Goal: Find specific page/section: Find specific page/section

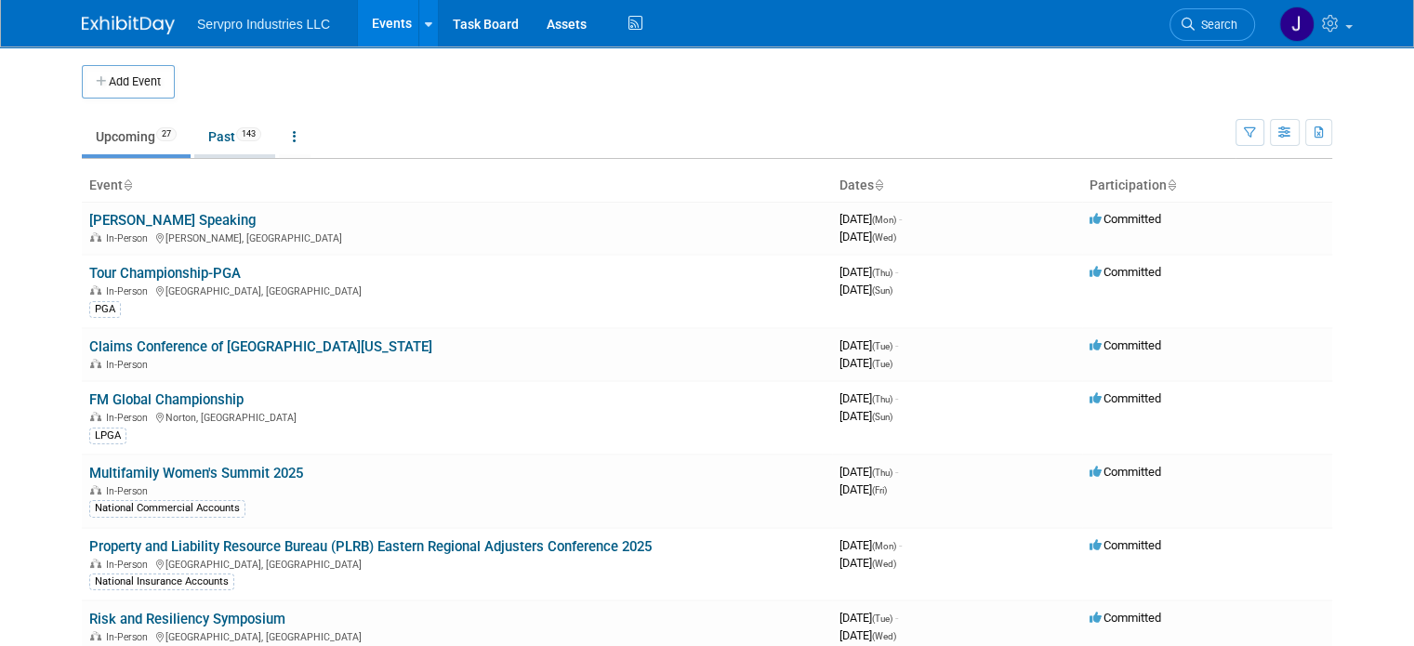
click at [212, 137] on link "Past 143" at bounding box center [234, 136] width 81 height 35
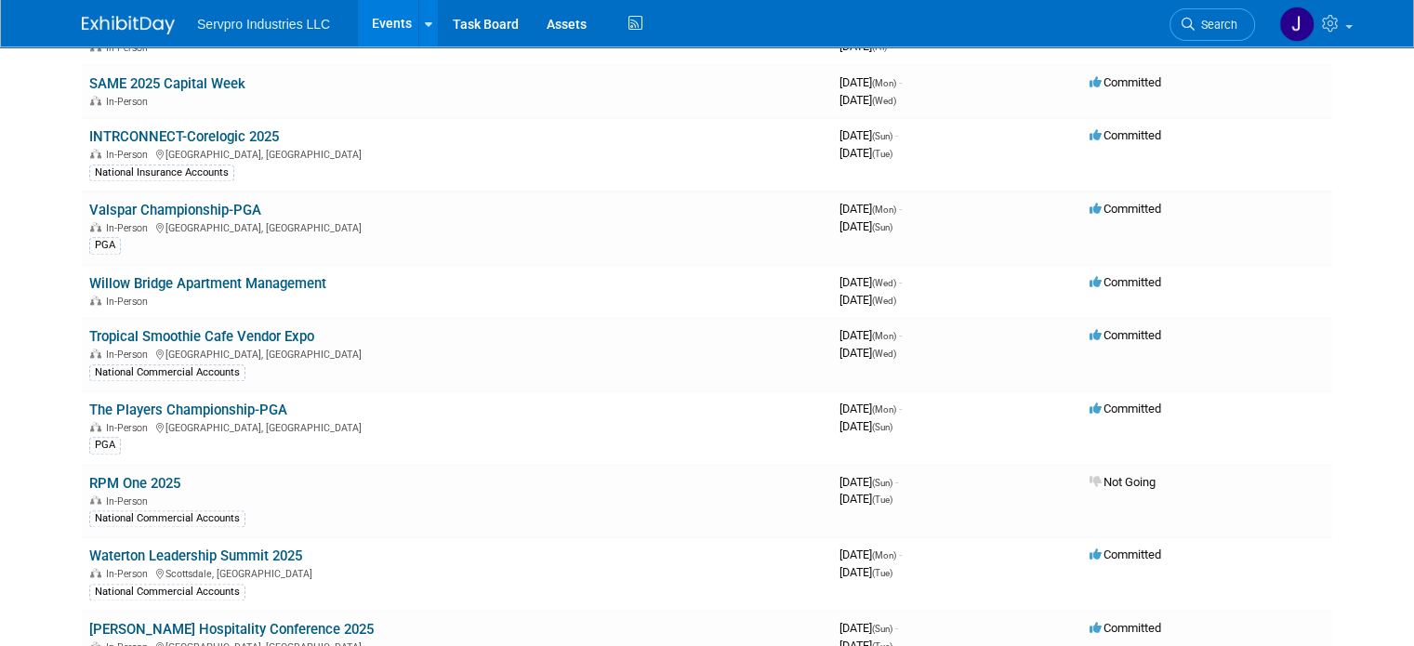
scroll to position [2032, 0]
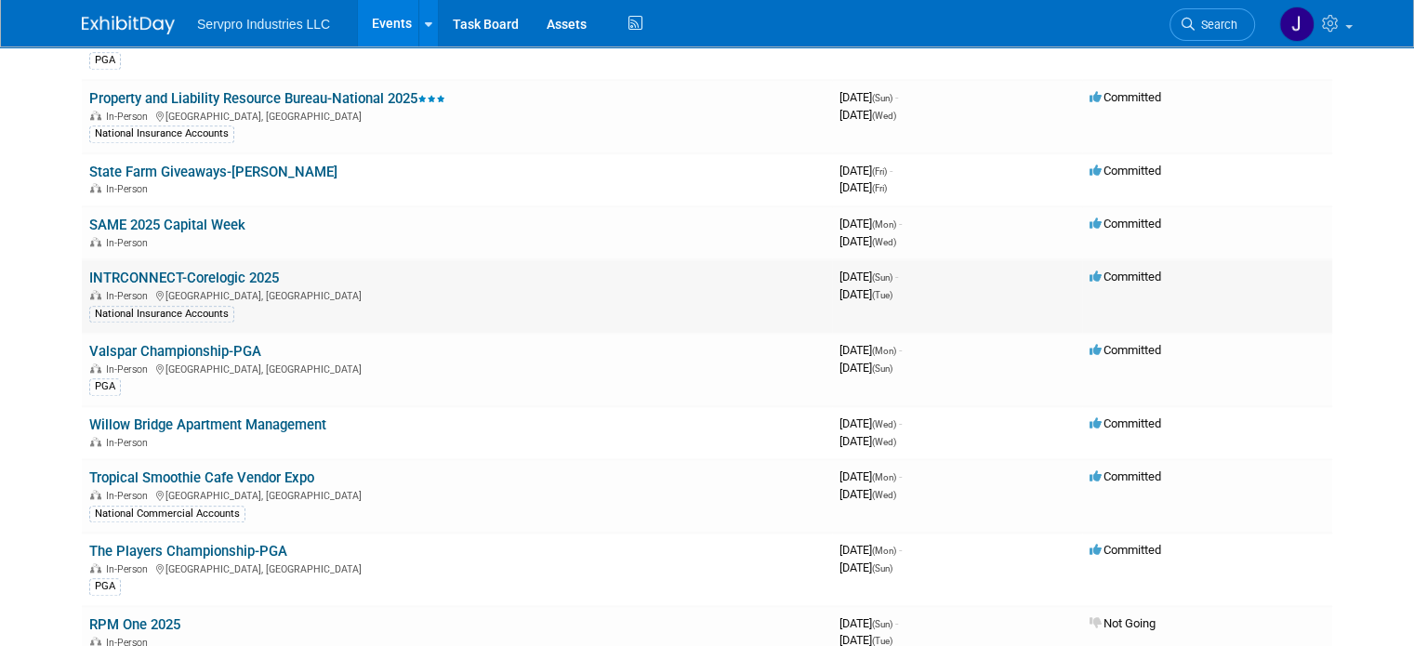
click at [219, 270] on link "INTRCONNECT-Corelogic 2025" at bounding box center [184, 278] width 190 height 17
click at [232, 417] on link "Willow Bridge Apartment Management" at bounding box center [207, 425] width 237 height 17
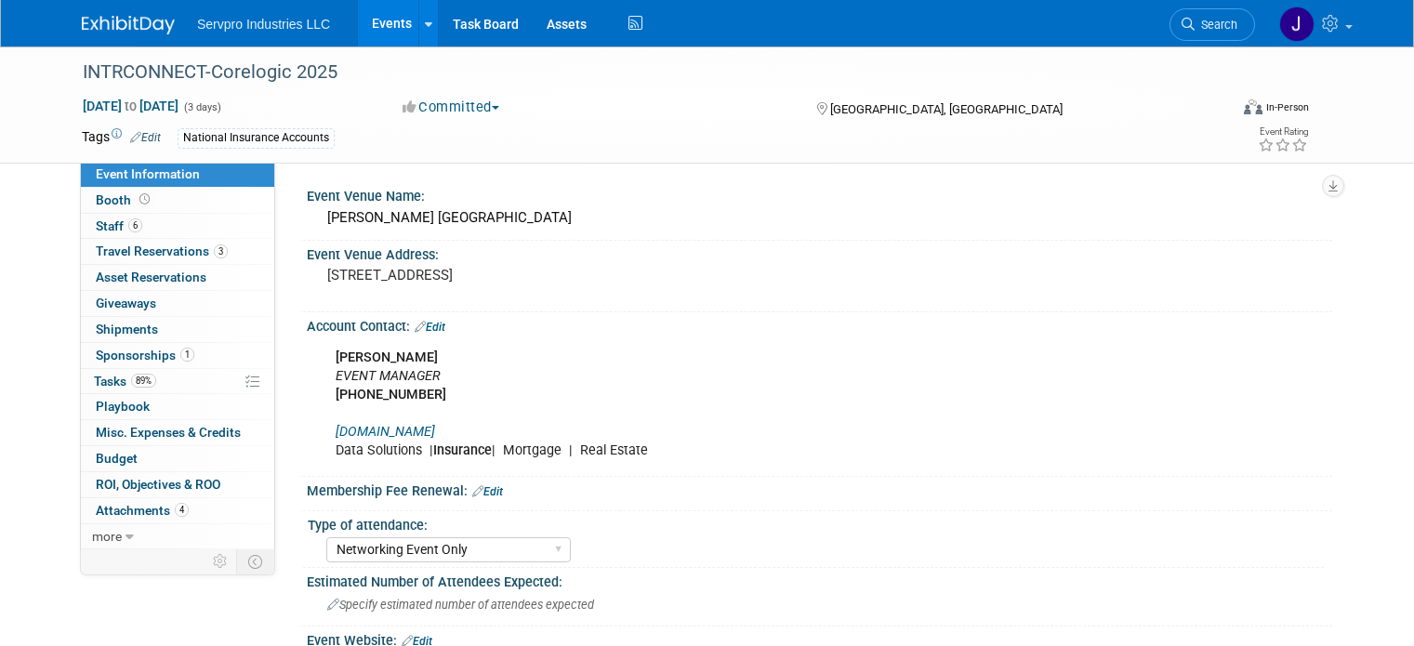
select select "Networking Event Only"
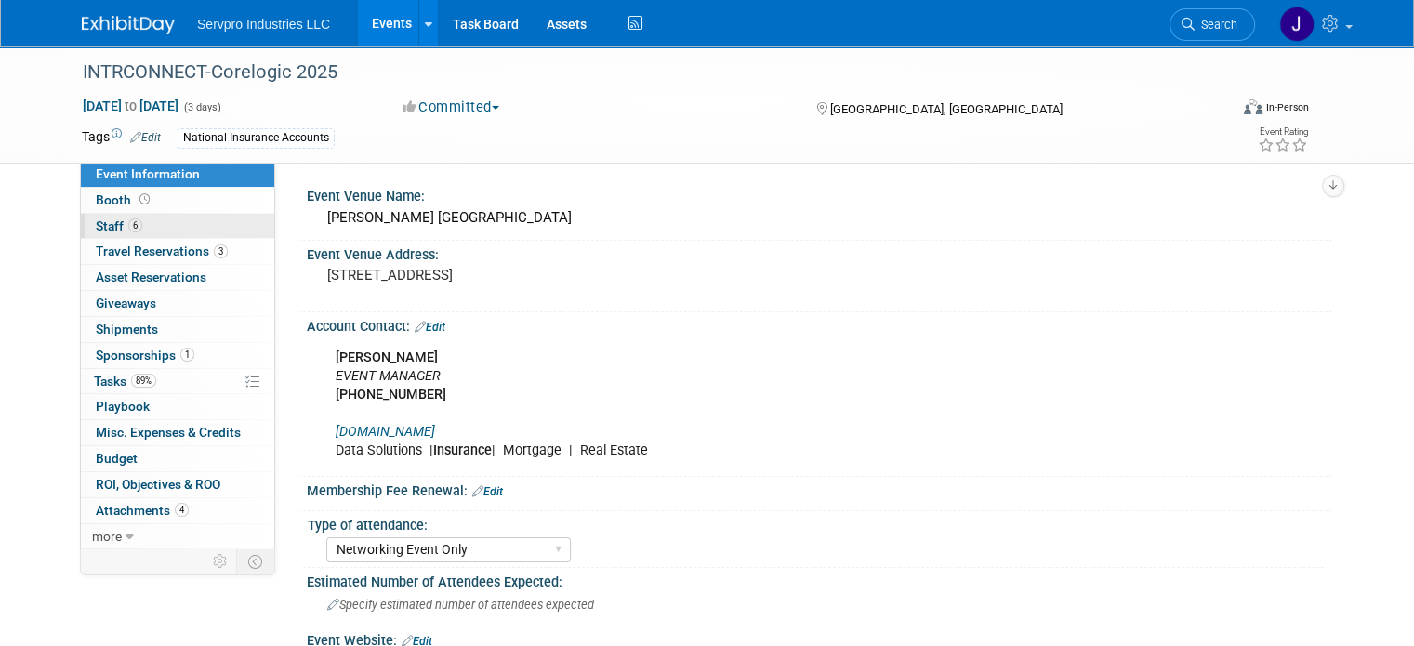
click at [104, 226] on span "Staff 6" at bounding box center [119, 225] width 46 height 15
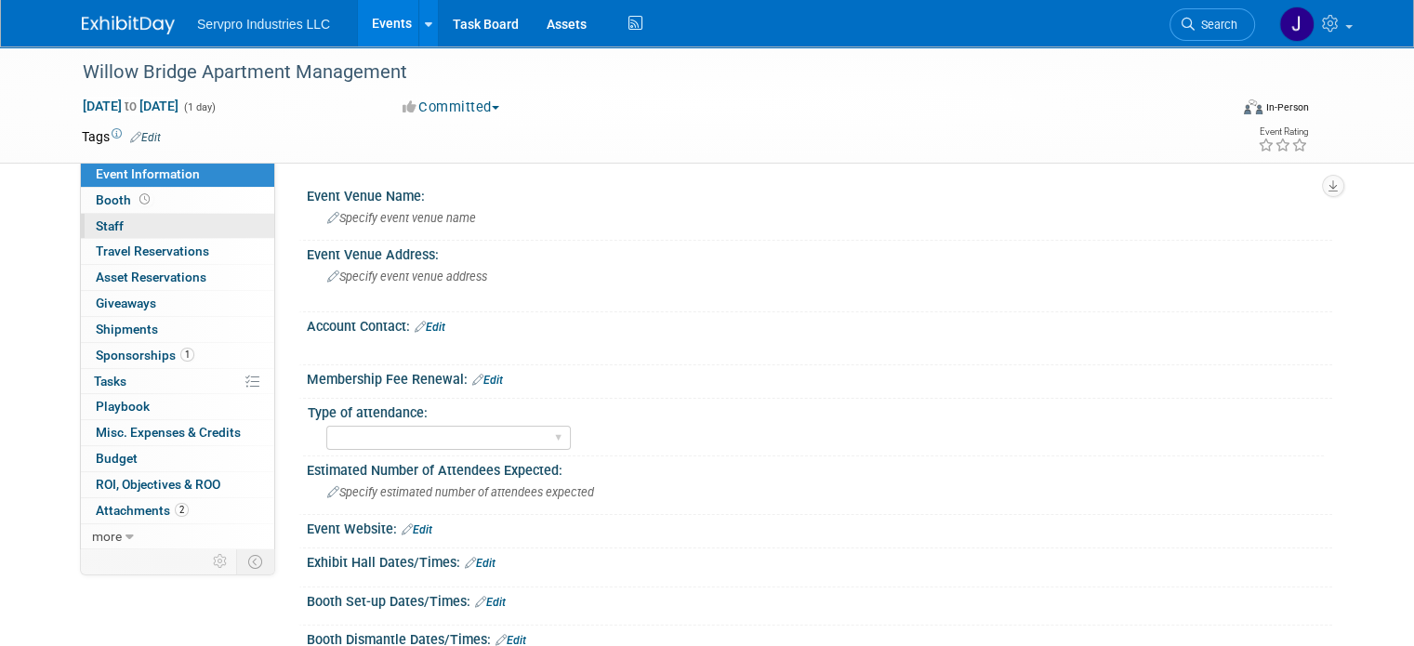
click at [97, 229] on span "Staff 0" at bounding box center [110, 225] width 28 height 15
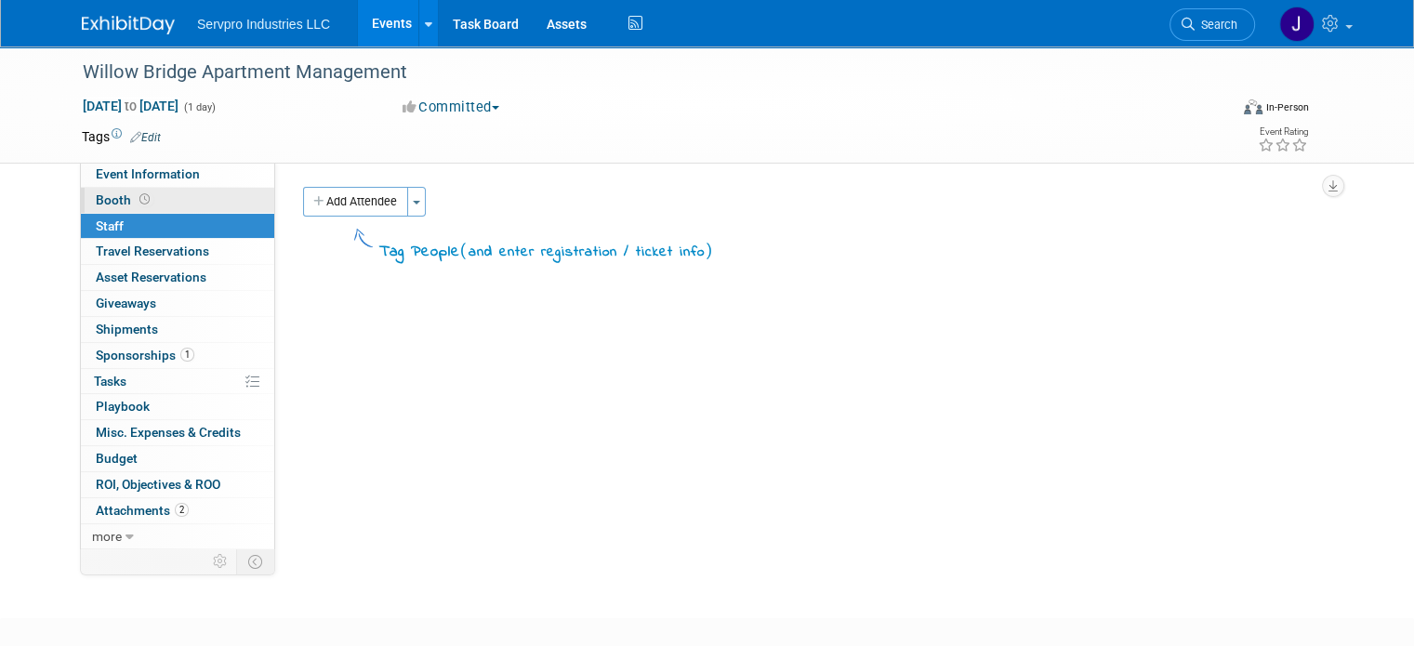
click at [105, 198] on span "Booth" at bounding box center [125, 199] width 58 height 15
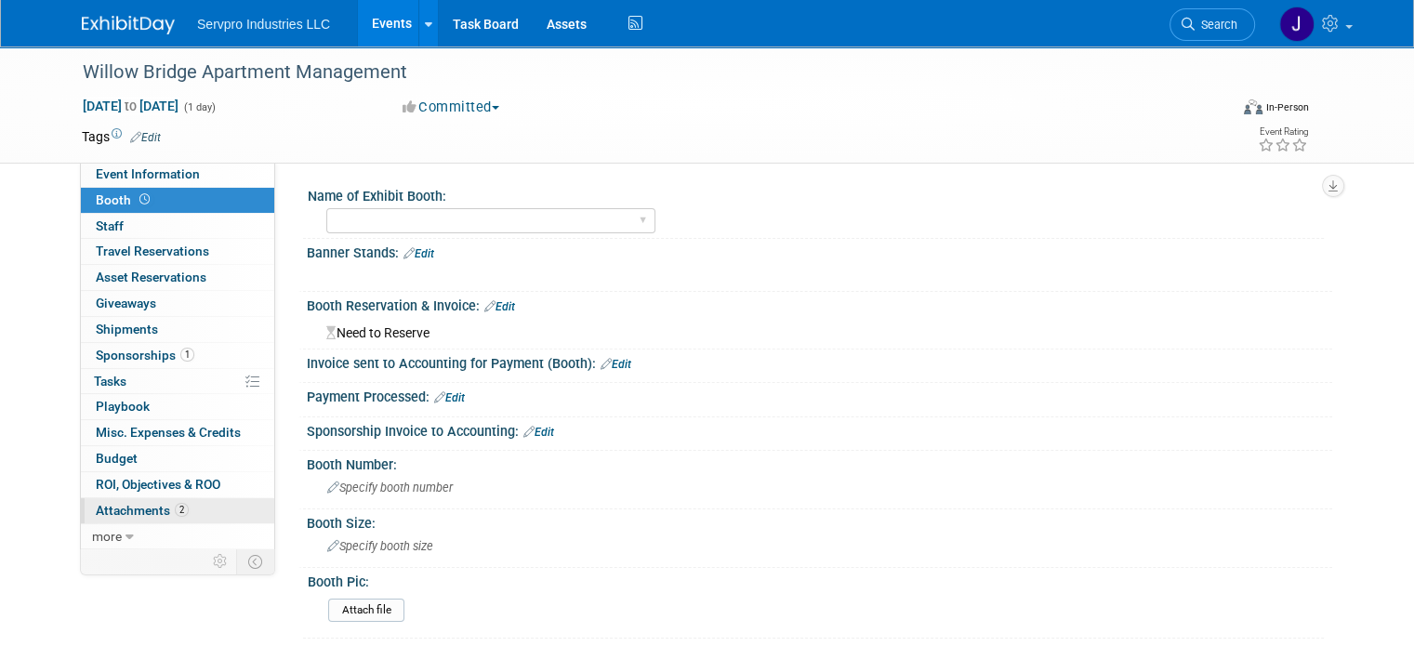
click at [116, 506] on span "Attachments 2" at bounding box center [142, 510] width 93 height 15
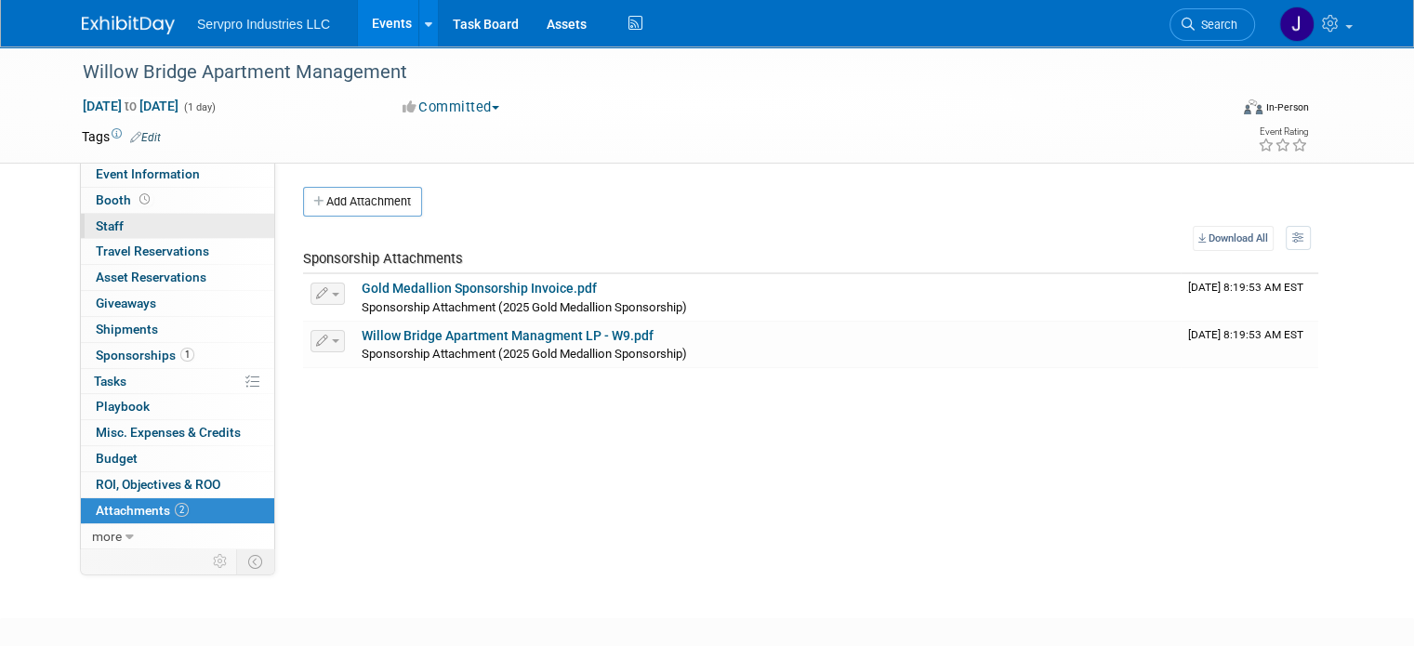
click at [112, 222] on link "0 Staff 0" at bounding box center [177, 226] width 193 height 25
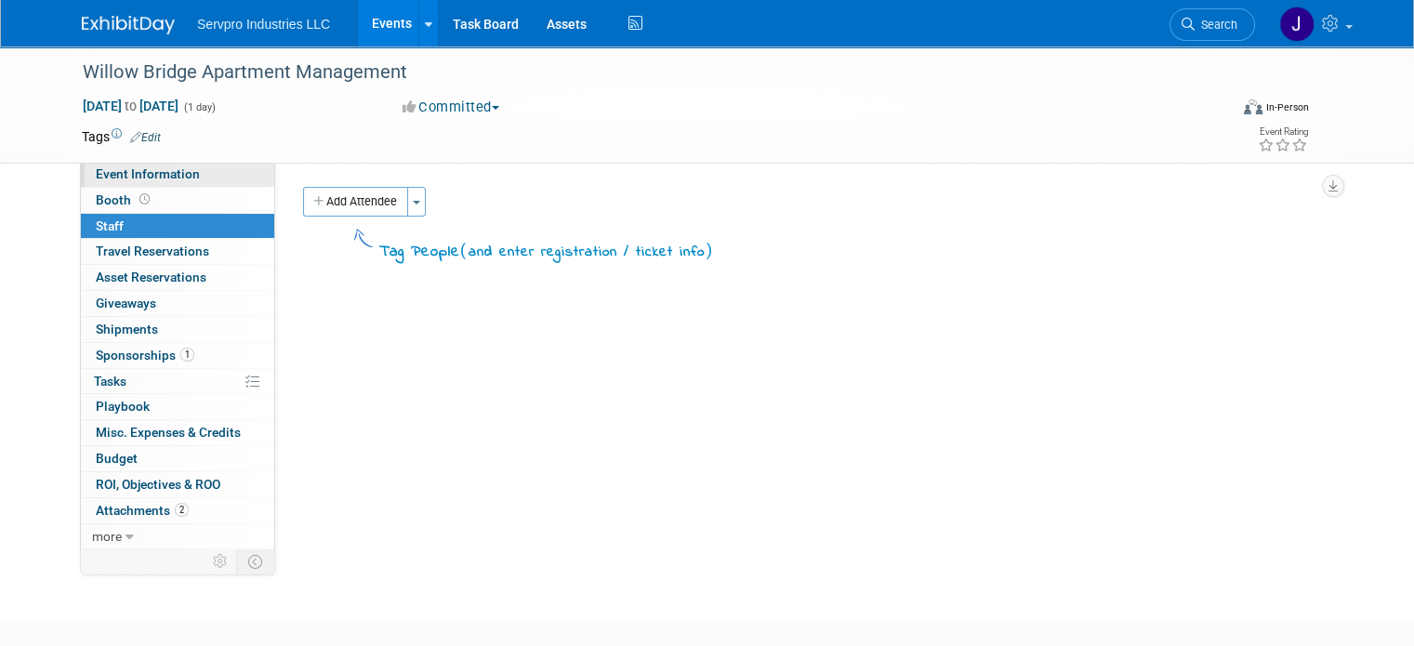
click at [112, 172] on span "Event Information" at bounding box center [148, 173] width 104 height 15
